Goal: Check status

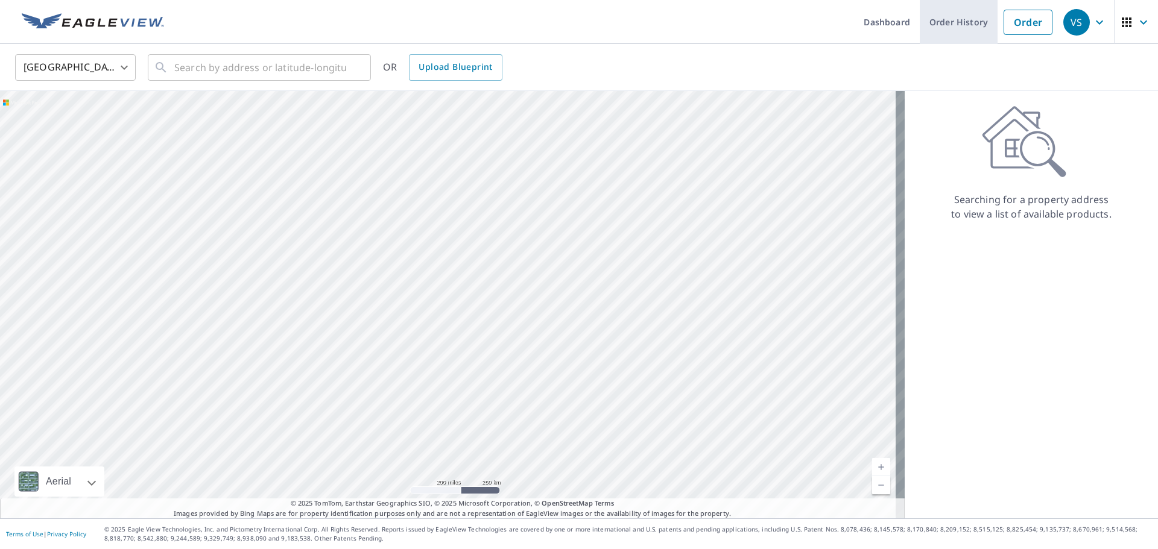
click at [926, 17] on link "Order History" at bounding box center [959, 22] width 78 height 44
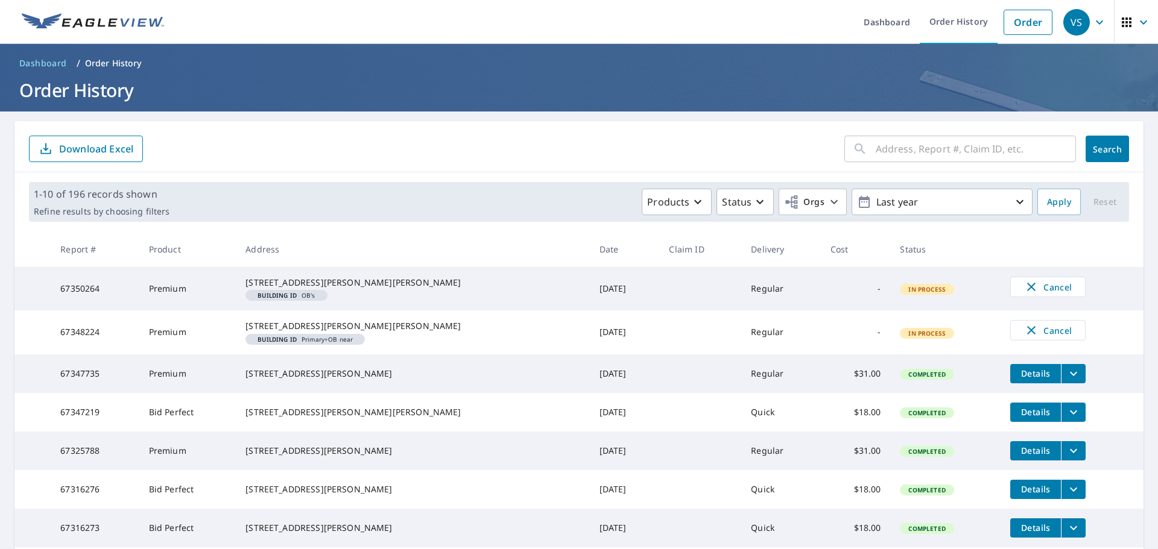
click at [1066, 420] on icon "filesDropdownBtn-67347219" at bounding box center [1073, 412] width 14 height 14
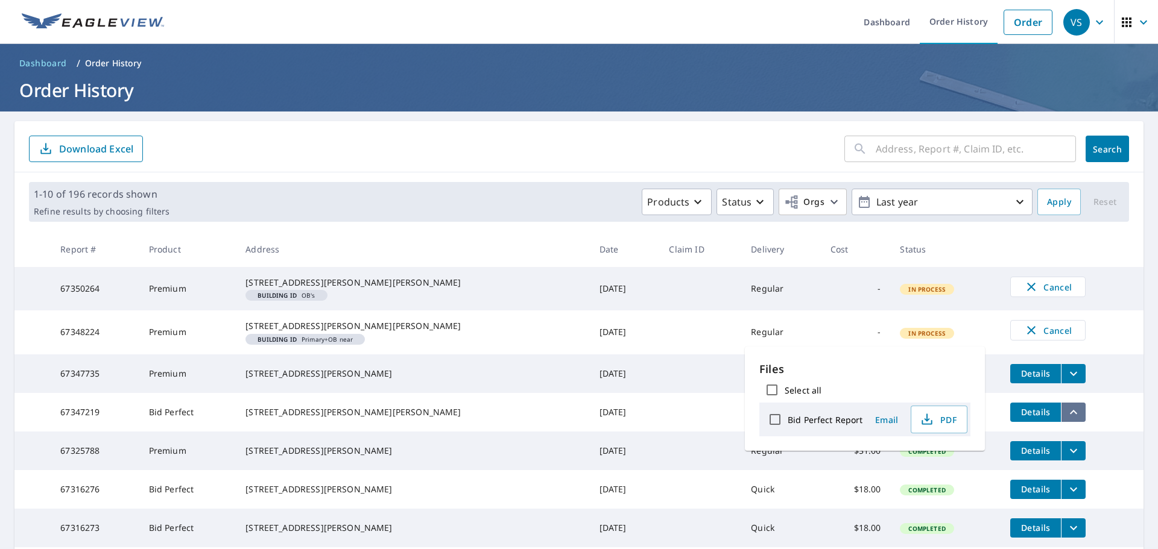
click at [1070, 414] on icon "filesDropdownBtn-67347219" at bounding box center [1073, 412] width 7 height 4
